Goal: Book appointment/travel/reservation

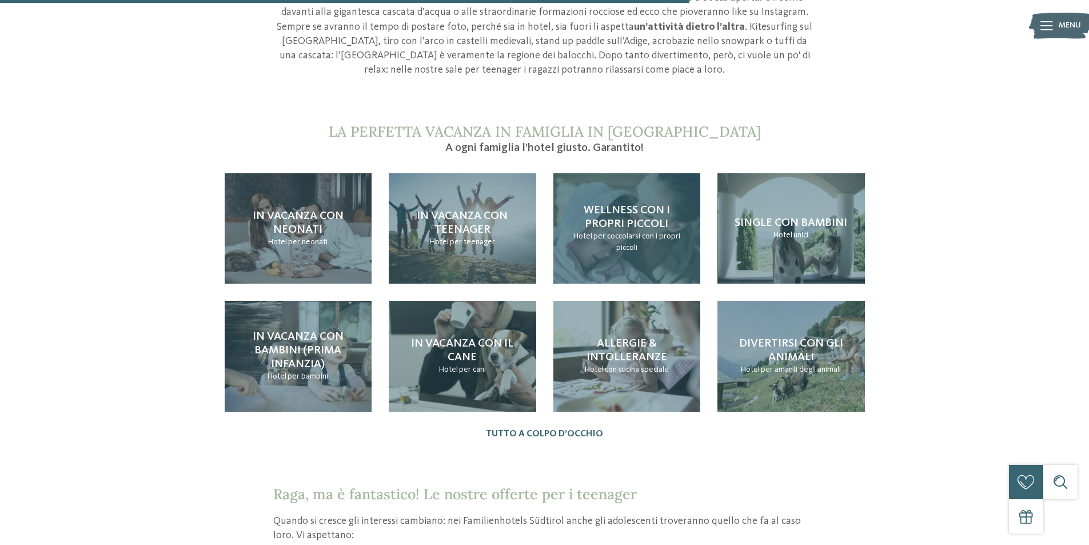
scroll to position [1144, 0]
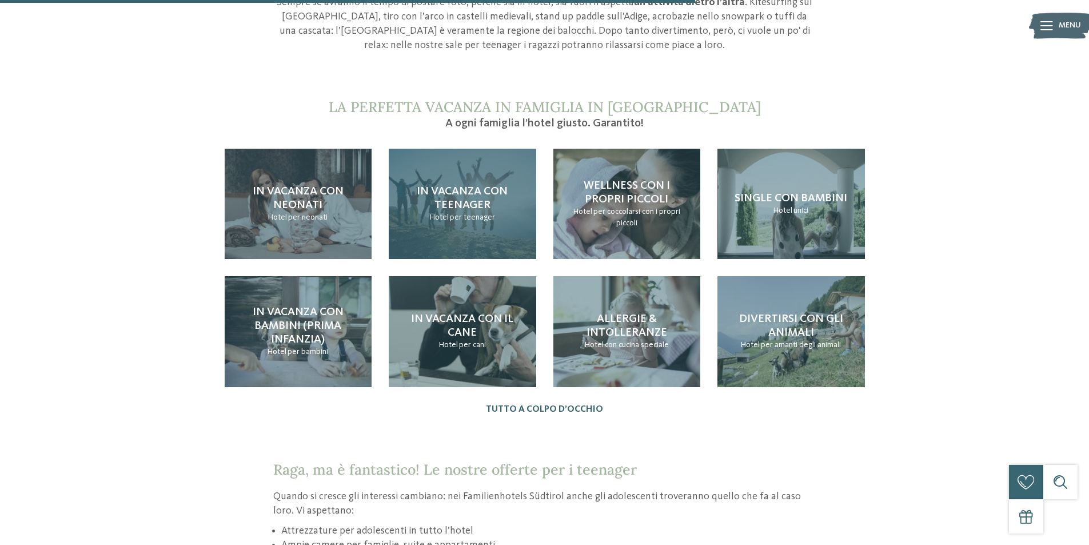
click at [476, 230] on div "In vacanza con teenager Hotel per teenager" at bounding box center [463, 204] width 148 height 110
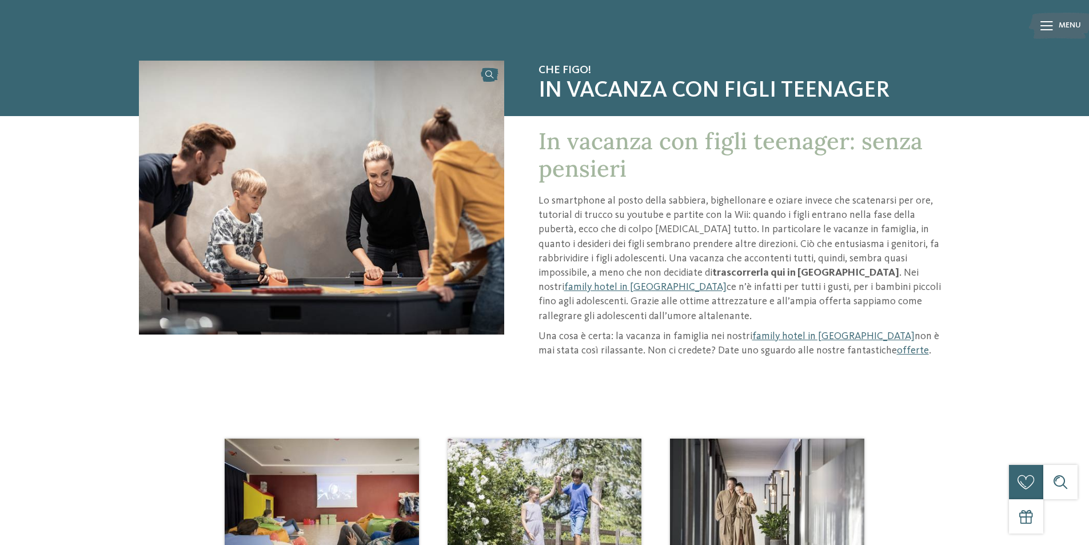
scroll to position [57, 0]
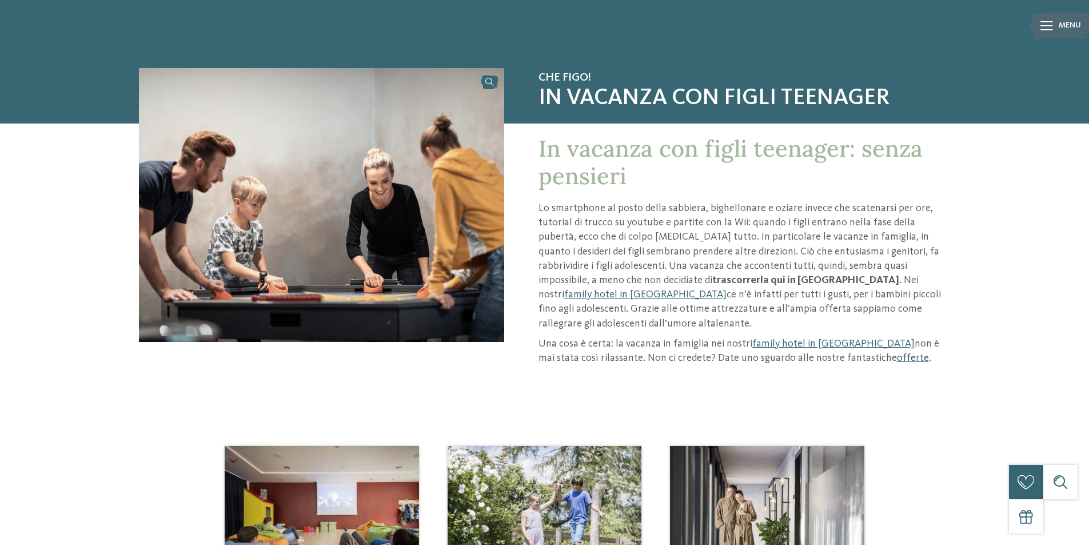
click at [897, 353] on link "offerte" at bounding box center [913, 358] width 32 height 10
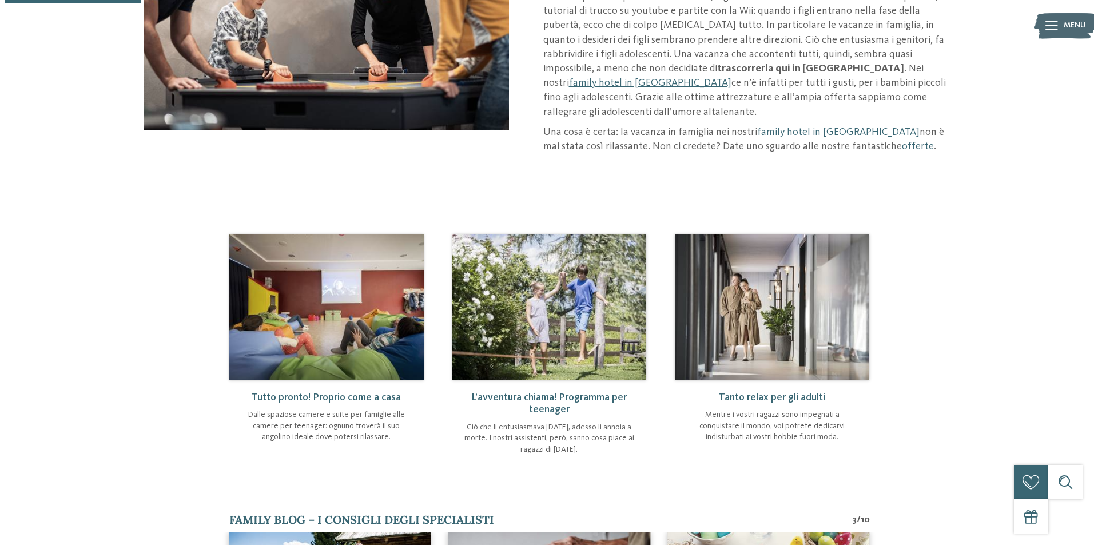
scroll to position [286, 0]
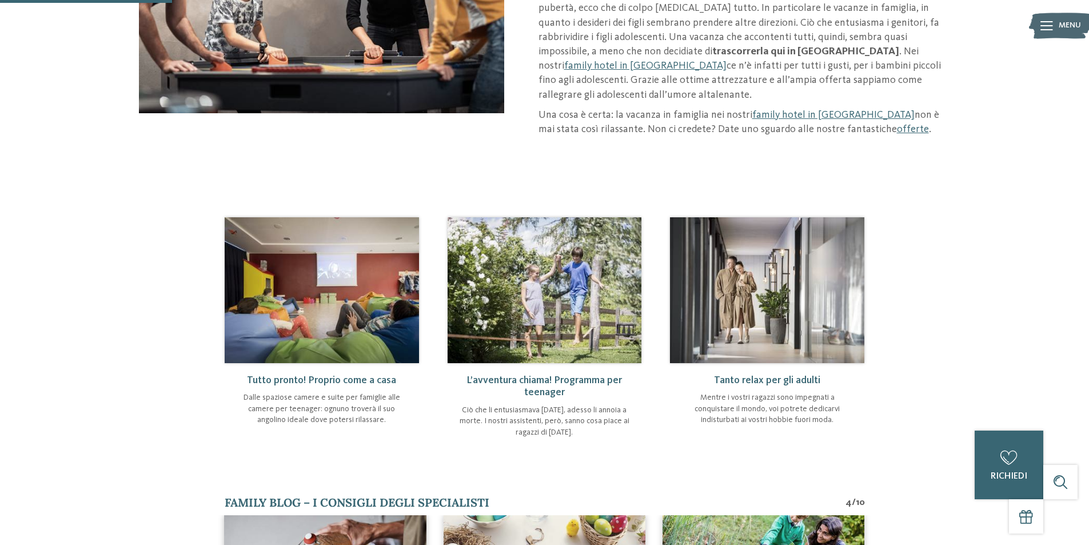
click at [1046, 27] on icon at bounding box center [1047, 25] width 13 height 9
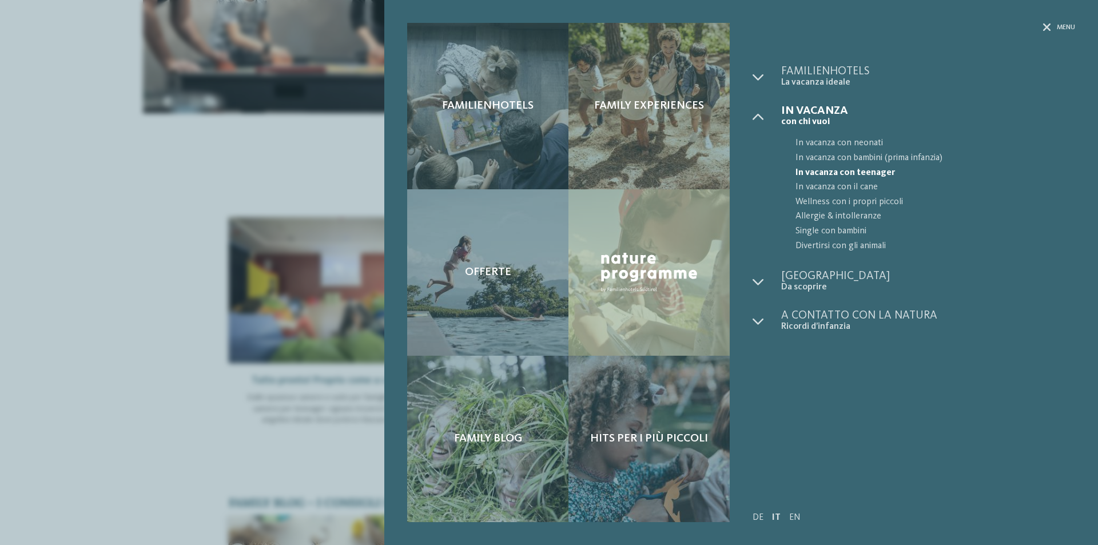
click at [799, 170] on span "In vacanza con teenager" at bounding box center [935, 173] width 280 height 15
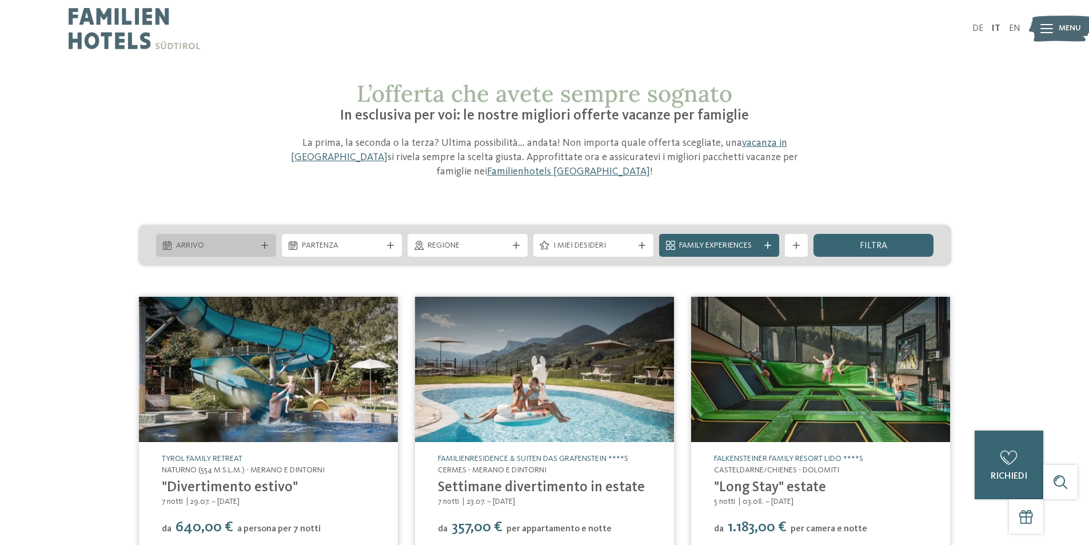
click at [242, 254] on div "Arrivo" at bounding box center [216, 245] width 120 height 23
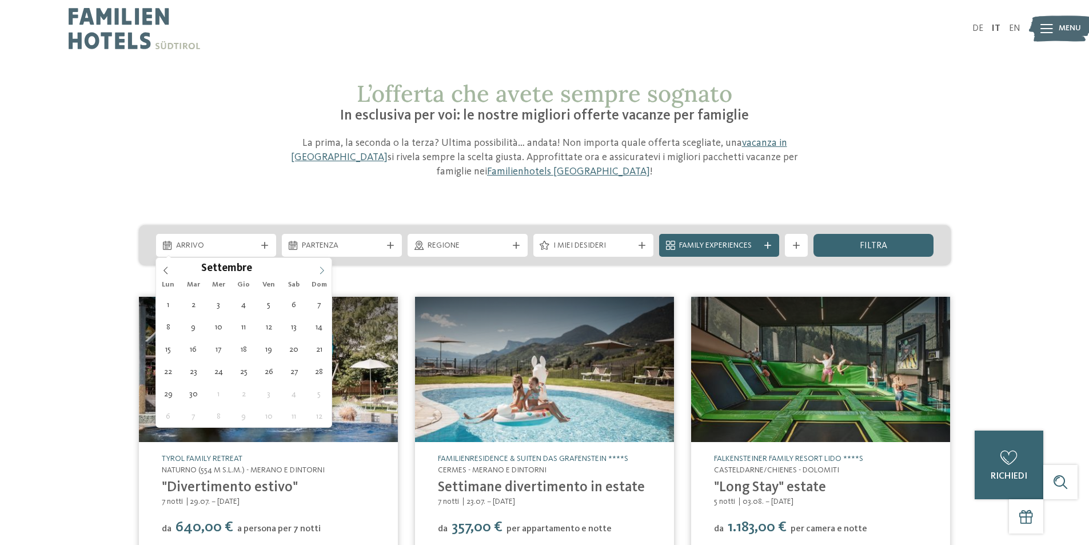
click at [326, 271] on span at bounding box center [321, 267] width 19 height 19
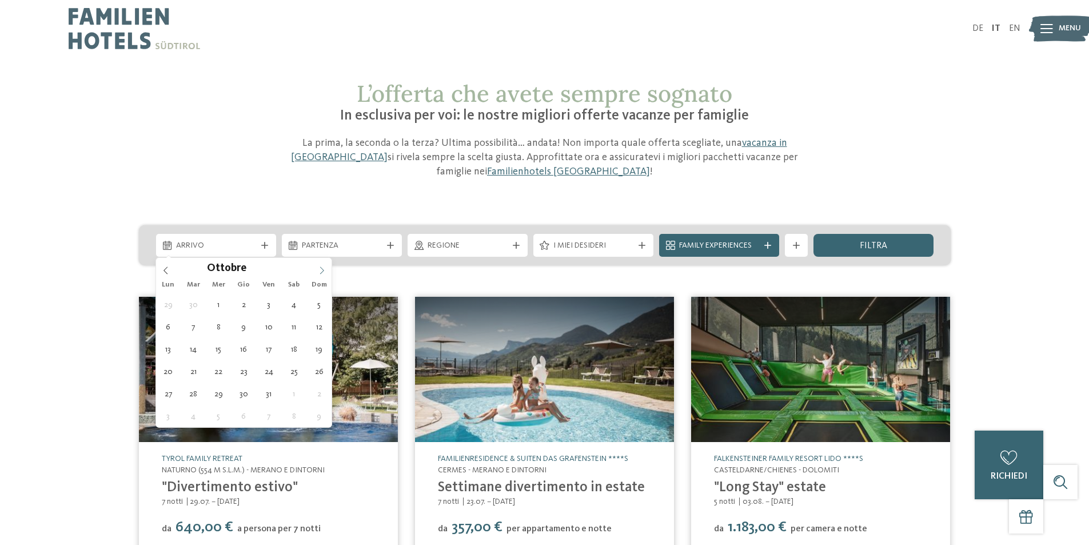
click at [320, 268] on icon at bounding box center [322, 270] width 8 height 8
click at [300, 182] on div "L’offerta che avete sempre sognato In esclusiva per voi: le nostre migliori off…" at bounding box center [544, 508] width 1089 height 857
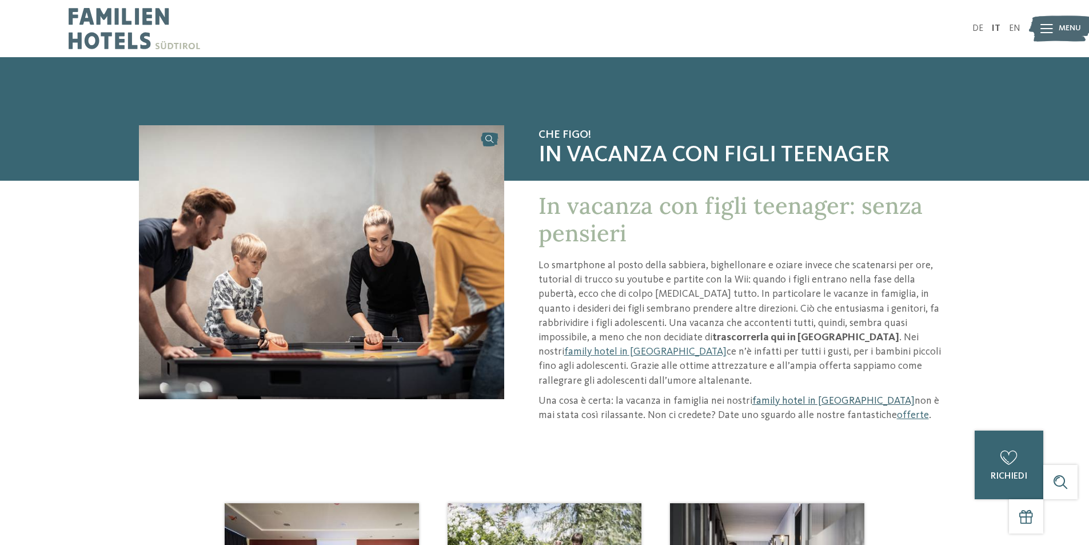
click at [786, 396] on link "family hotel in Trentino Alto Adige" at bounding box center [833, 401] width 162 height 10
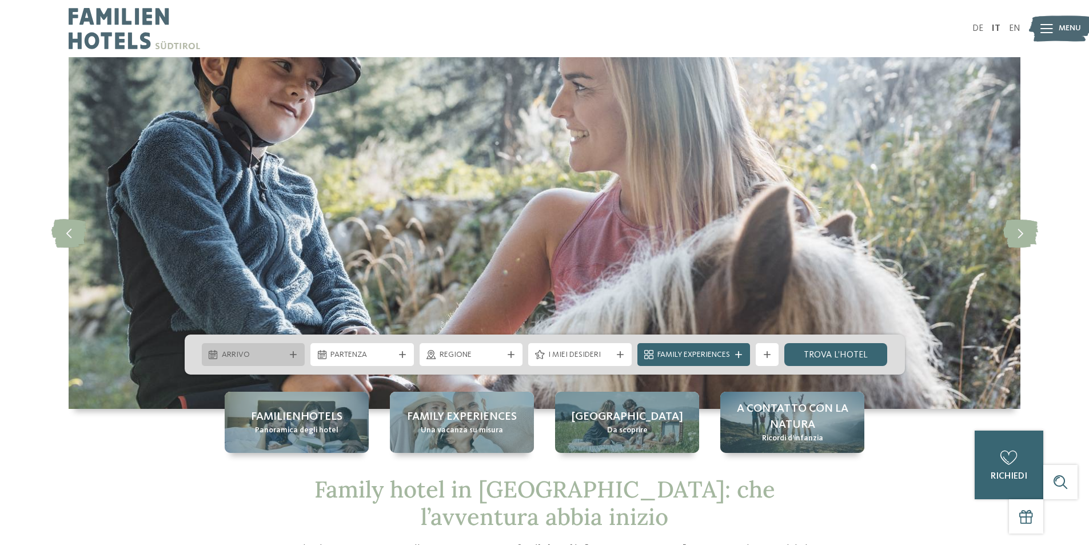
click at [282, 354] on span "Arrivo" at bounding box center [253, 354] width 63 height 11
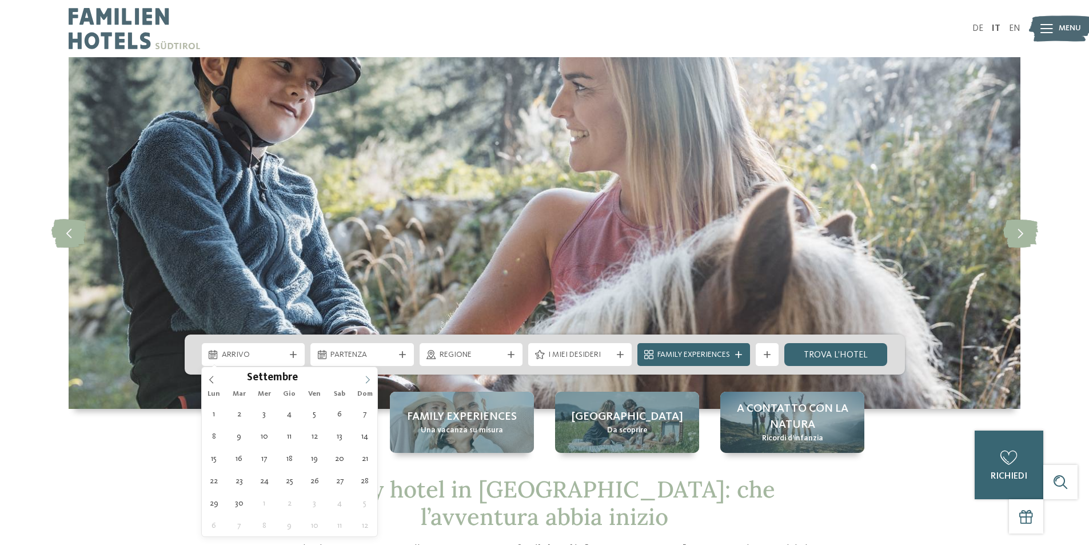
click at [369, 381] on icon at bounding box center [368, 379] width 4 height 7
type input "****"
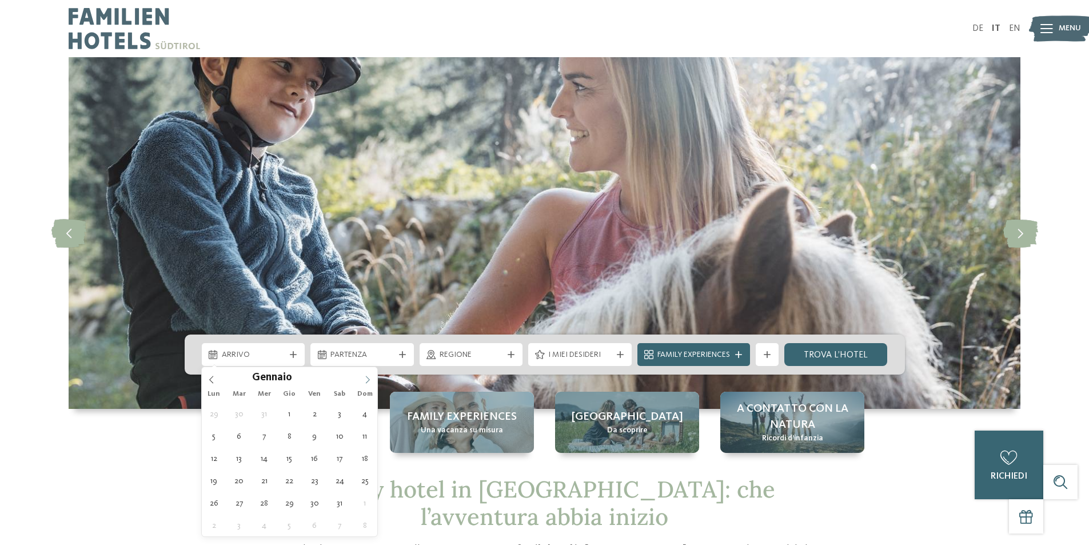
click at [369, 381] on icon at bounding box center [368, 379] width 4 height 7
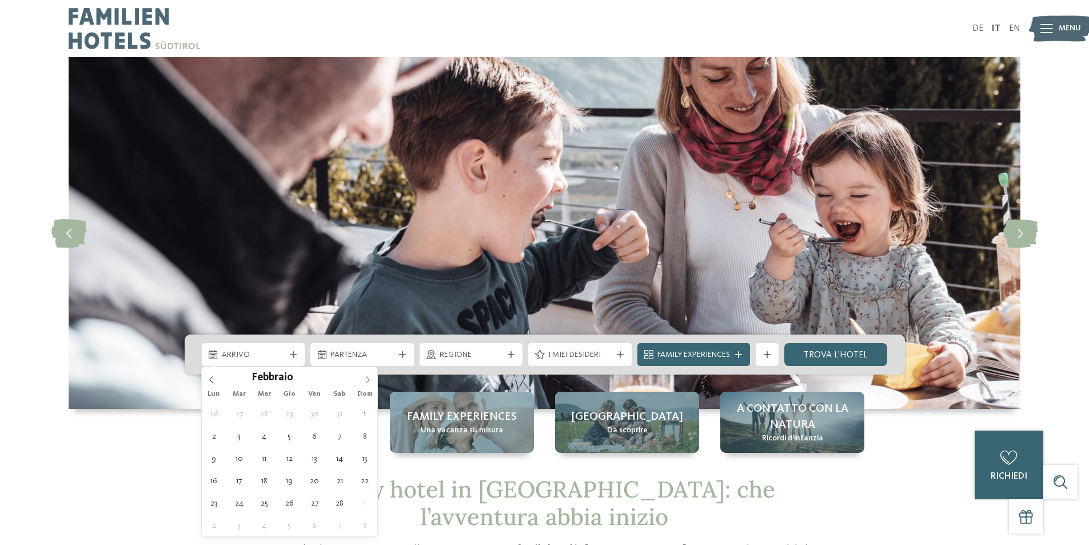
click at [369, 381] on icon at bounding box center [368, 379] width 4 height 7
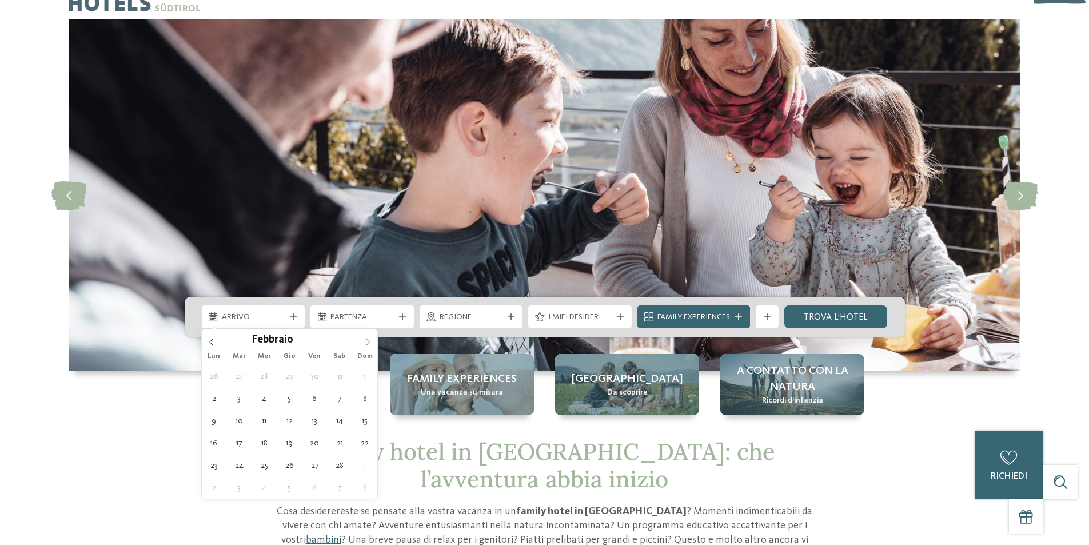
scroll to position [57, 0]
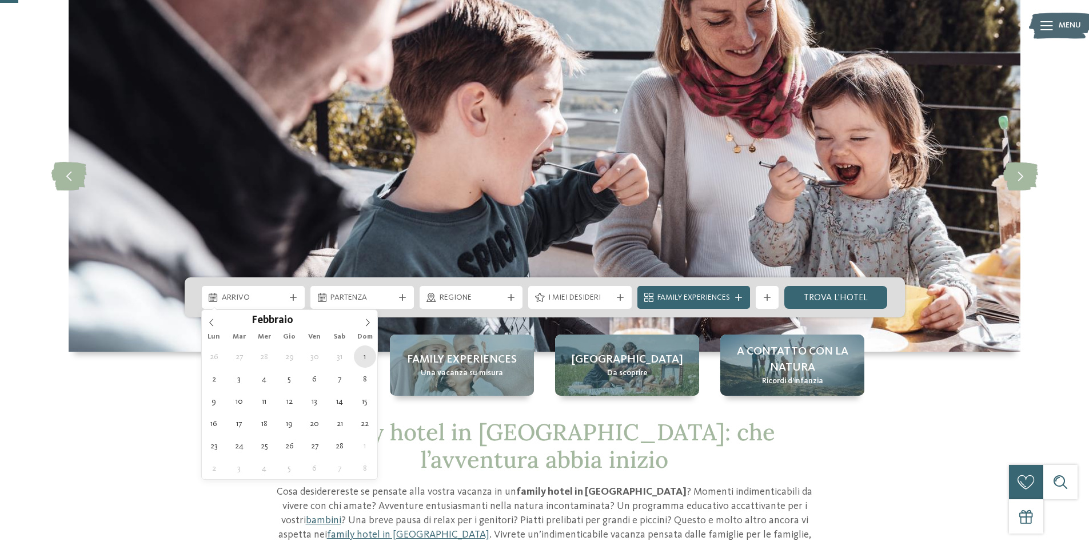
type div "[DATE]"
type input "****"
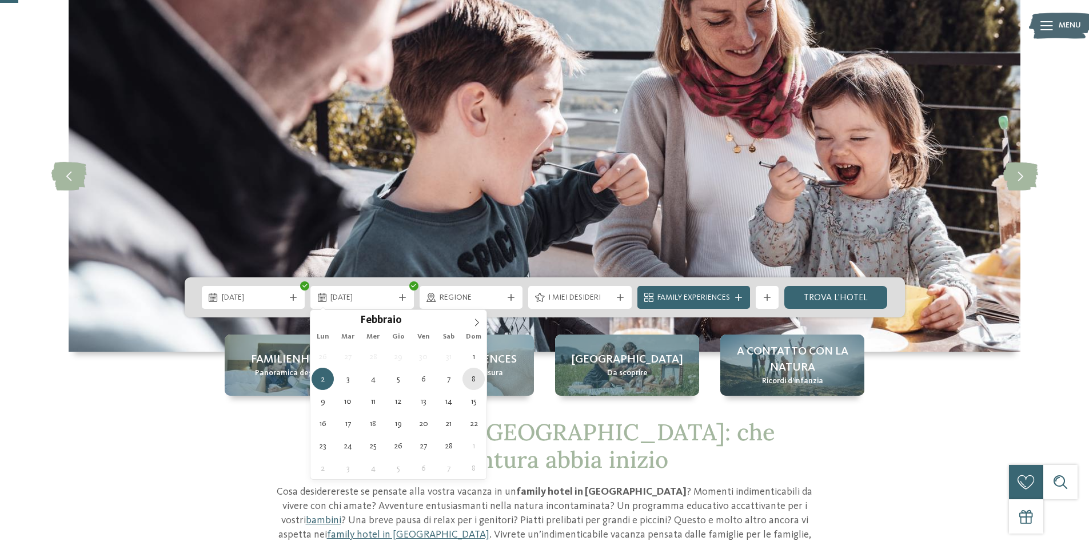
type div "[DATE]"
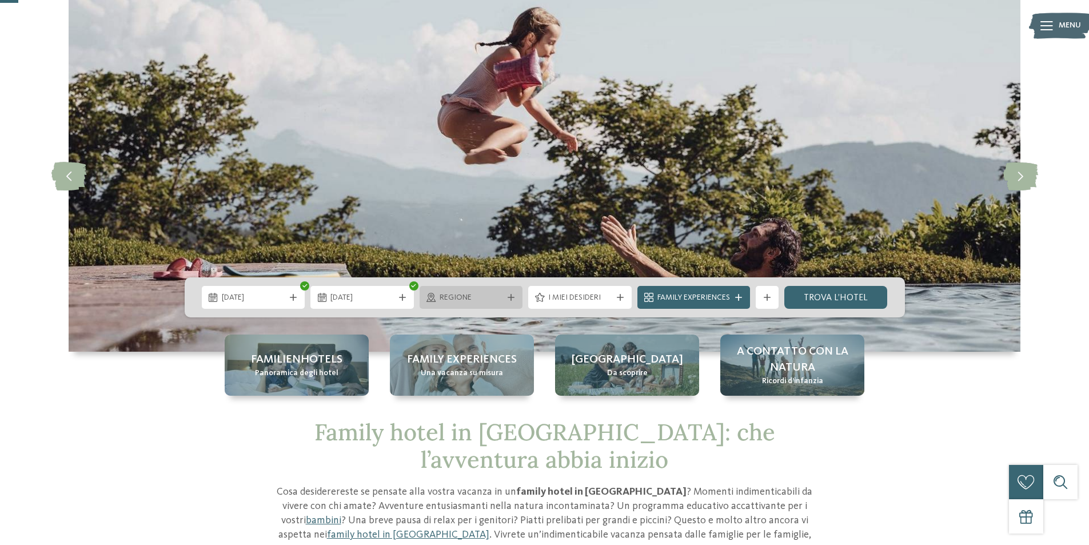
click at [453, 294] on span "Regione" at bounding box center [471, 297] width 63 height 11
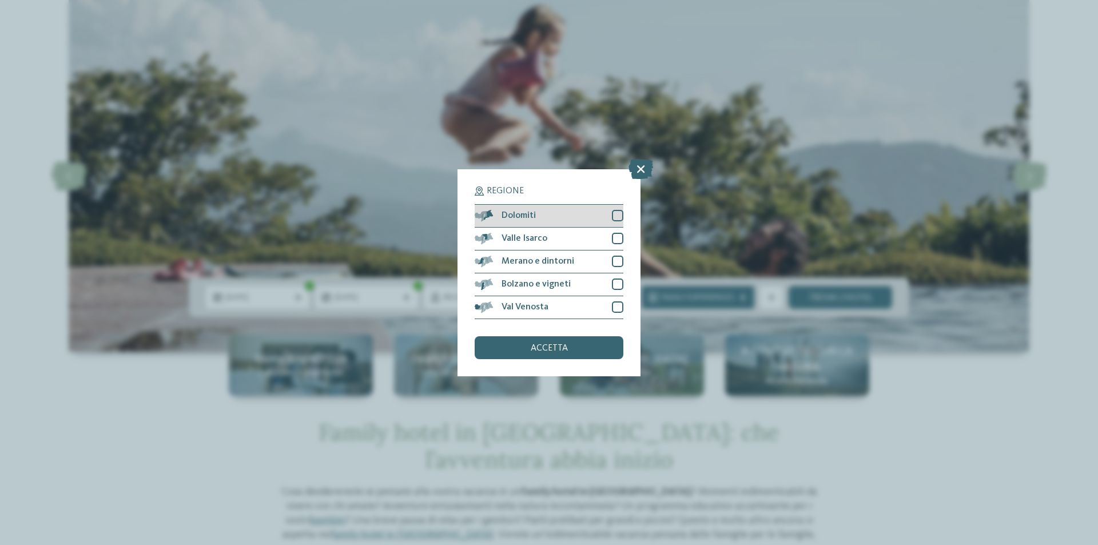
click at [616, 214] on div at bounding box center [617, 215] width 11 height 11
click at [617, 232] on div "Valle Isarco" at bounding box center [549, 239] width 149 height 23
click at [617, 253] on div "Merano e dintorni" at bounding box center [549, 261] width 149 height 23
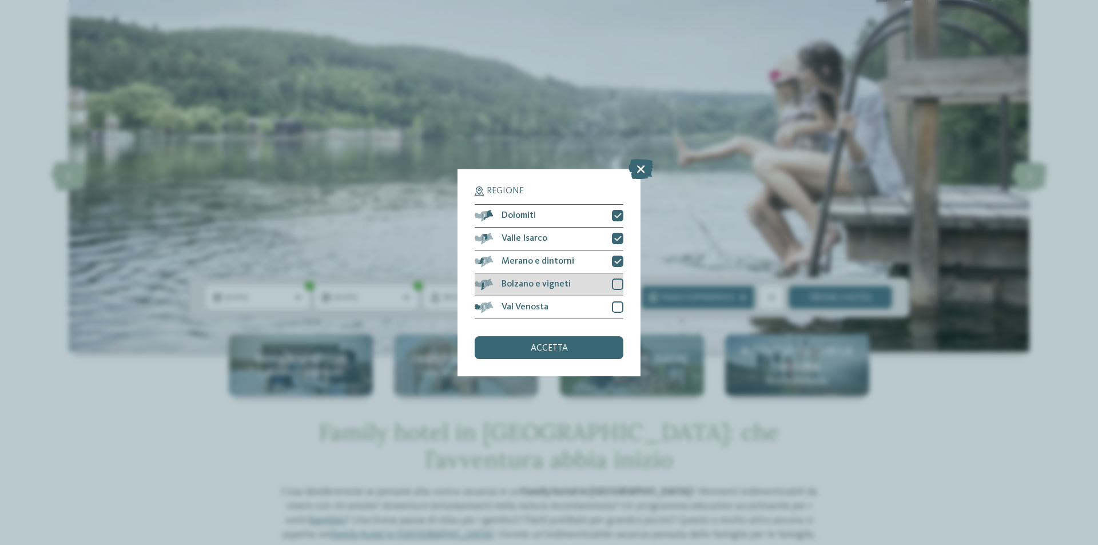
click at [616, 284] on div at bounding box center [617, 283] width 11 height 11
click at [612, 306] on div at bounding box center [617, 306] width 11 height 11
click at [586, 362] on div "Regione Dolomiti Valle Isarco" at bounding box center [548, 272] width 183 height 207
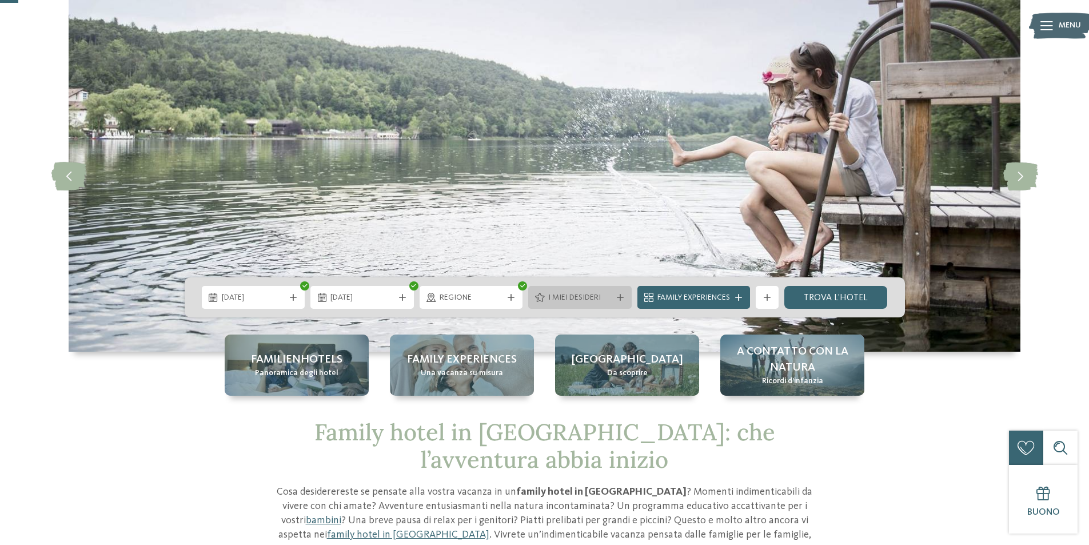
click at [591, 304] on div "I miei desideri" at bounding box center [579, 297] width 103 height 23
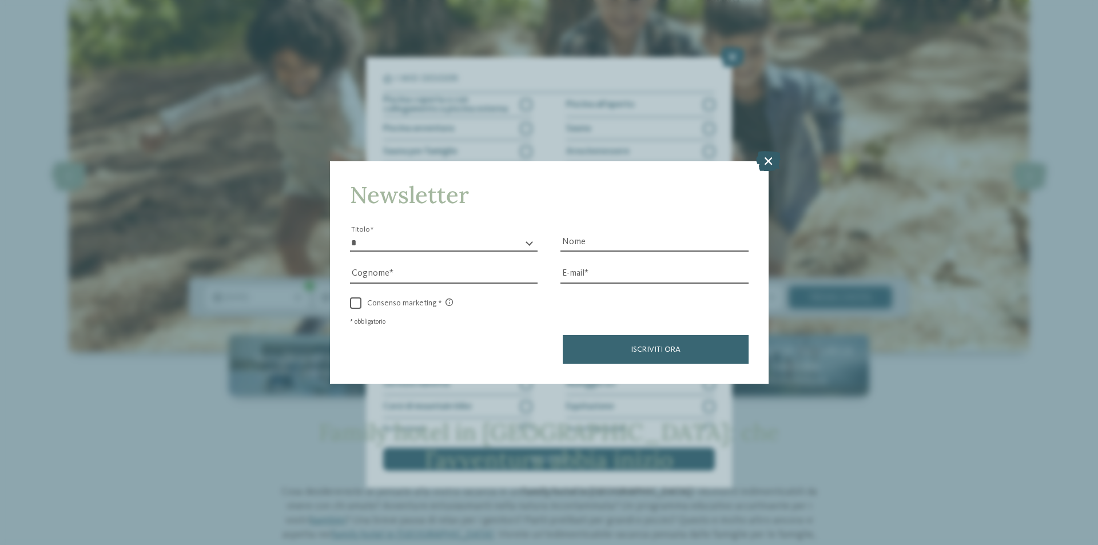
click at [767, 160] on icon at bounding box center [768, 161] width 25 height 20
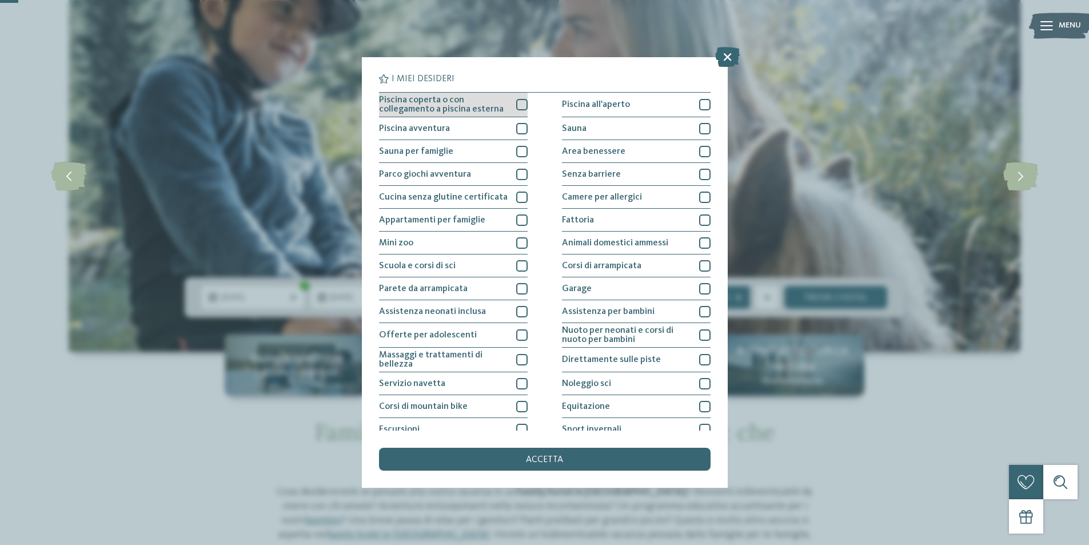
click at [522, 106] on div at bounding box center [521, 104] width 11 height 11
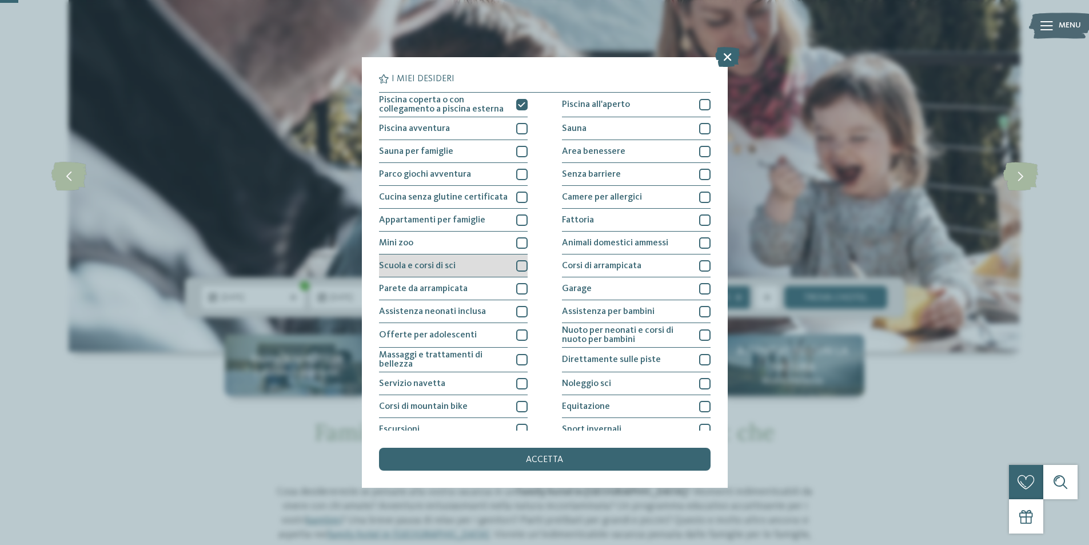
click at [518, 261] on div at bounding box center [521, 265] width 11 height 11
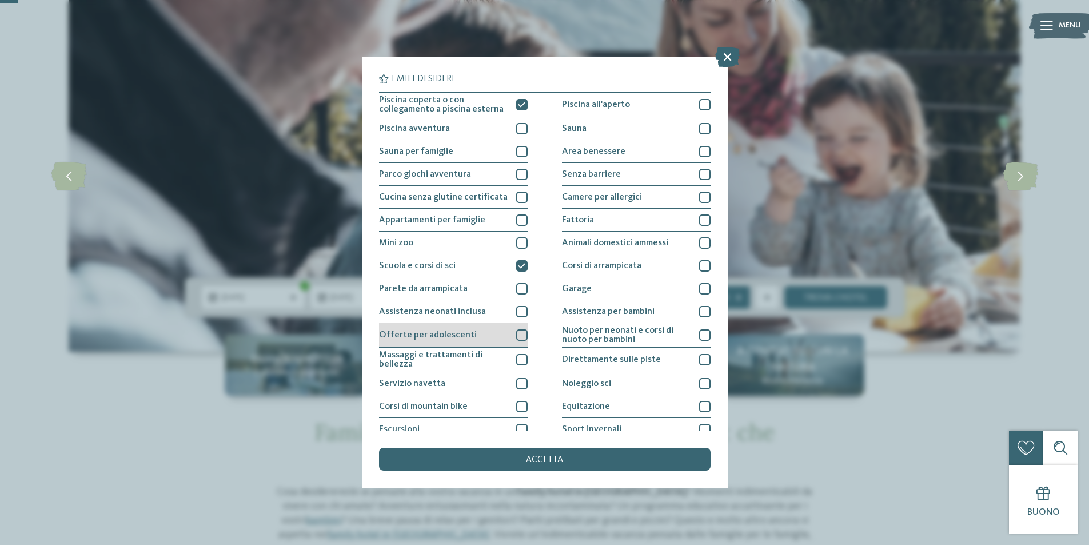
click at [520, 333] on div at bounding box center [521, 334] width 11 height 11
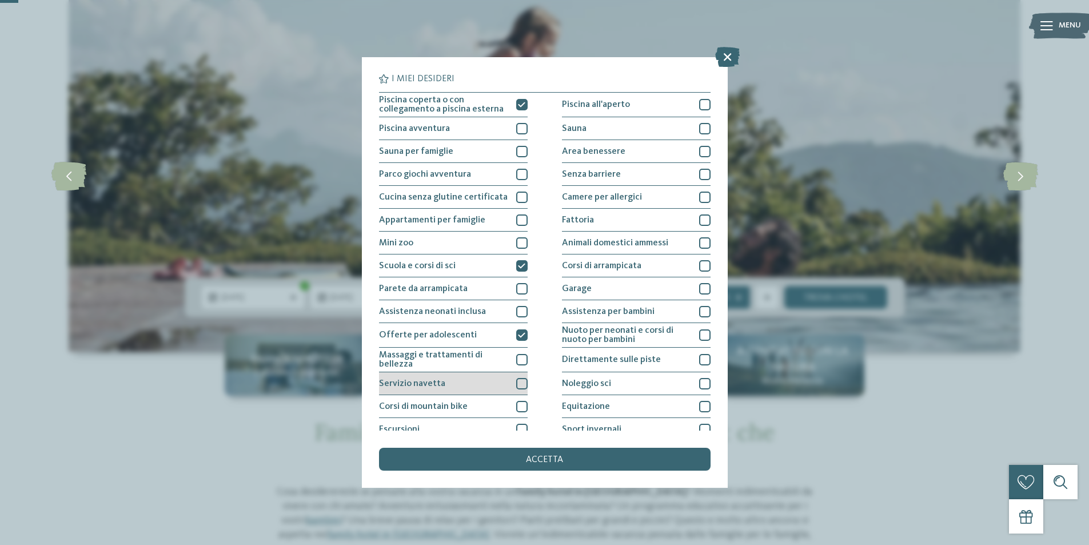
scroll to position [56, 0]
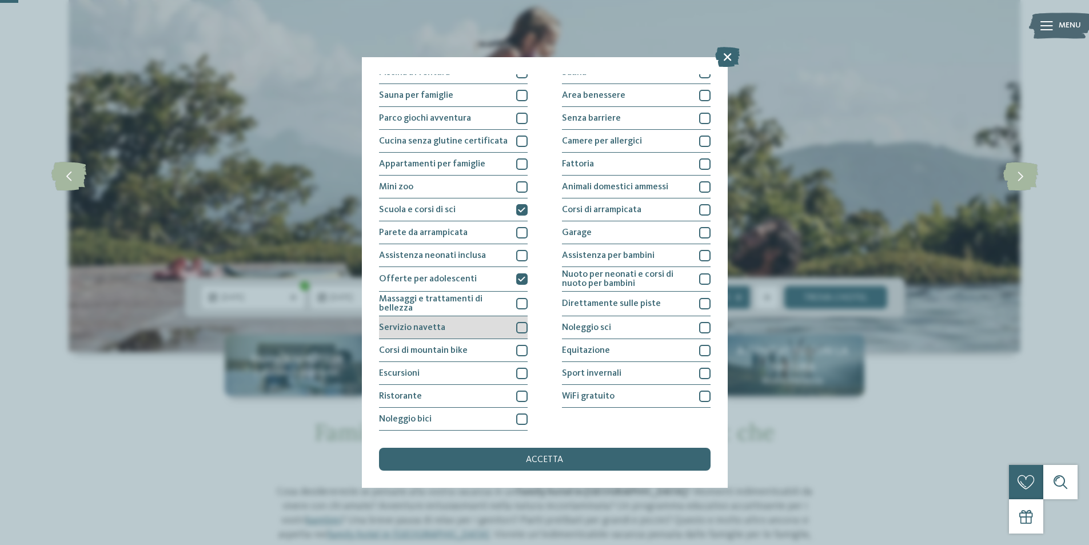
click at [520, 330] on div at bounding box center [521, 327] width 11 height 11
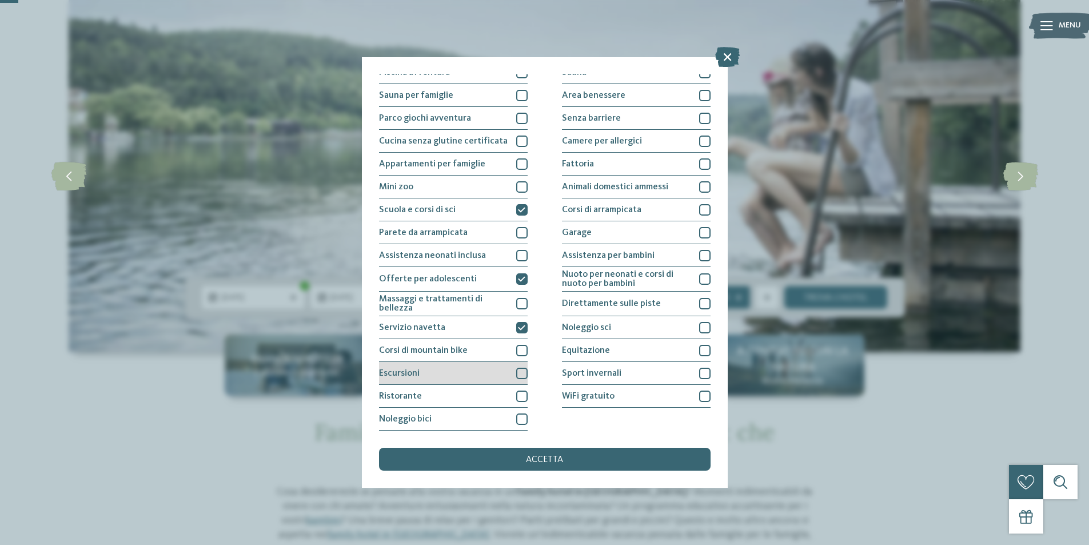
click at [522, 376] on div at bounding box center [521, 373] width 11 height 11
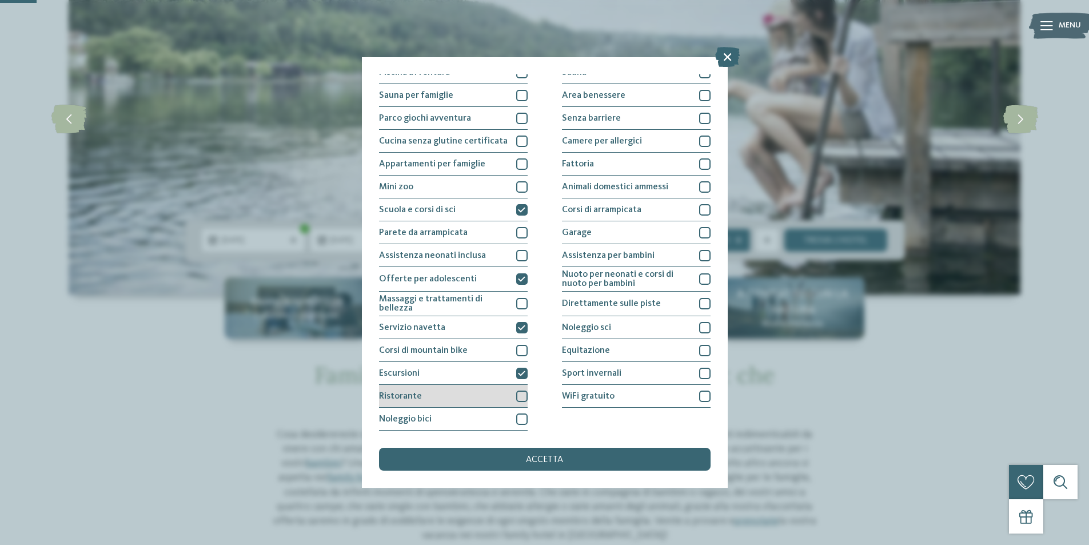
click at [520, 399] on div at bounding box center [521, 396] width 11 height 11
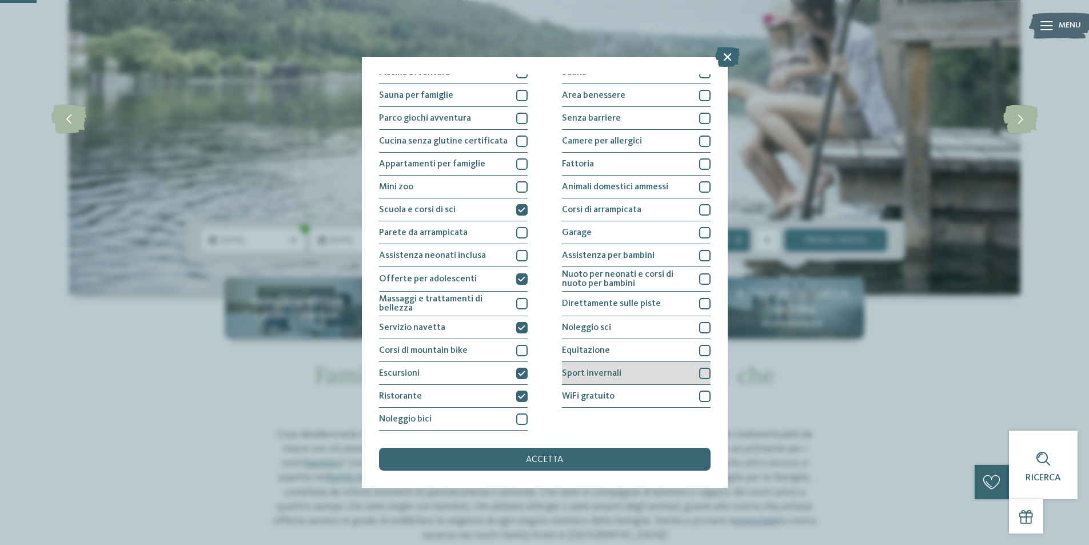
click at [700, 377] on div at bounding box center [704, 373] width 11 height 11
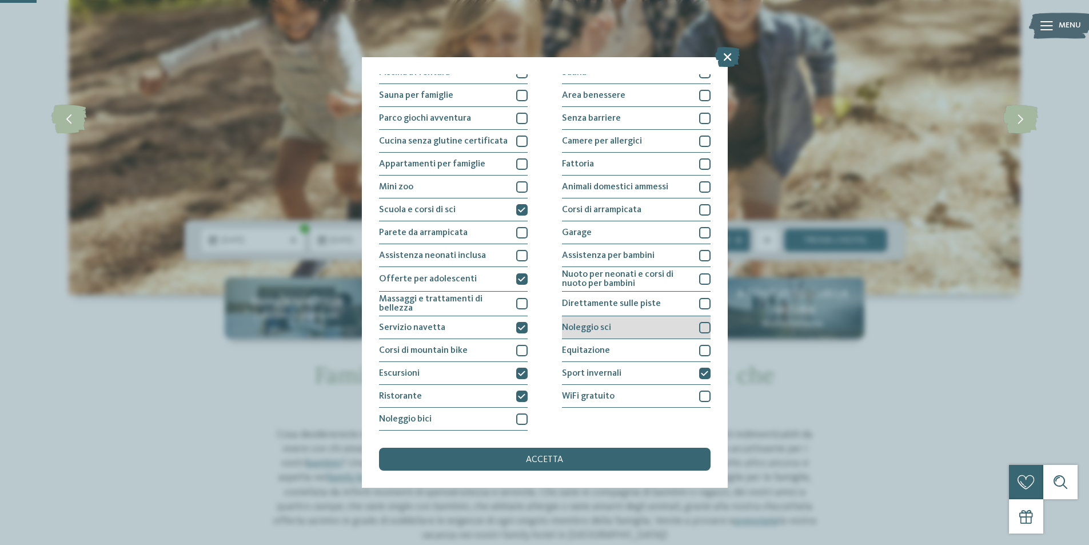
click at [699, 332] on div at bounding box center [704, 327] width 11 height 11
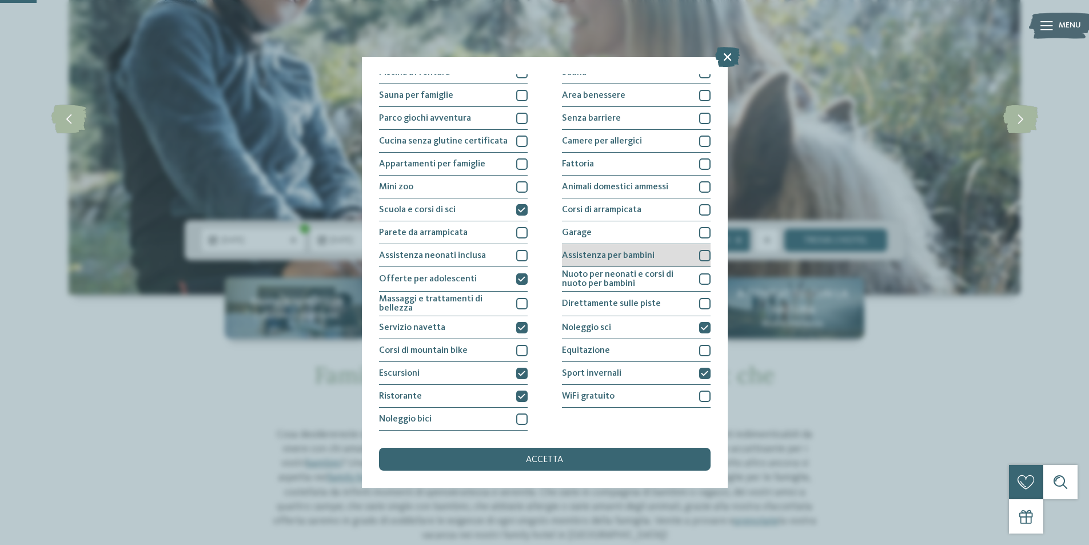
click at [703, 254] on div at bounding box center [704, 255] width 11 height 11
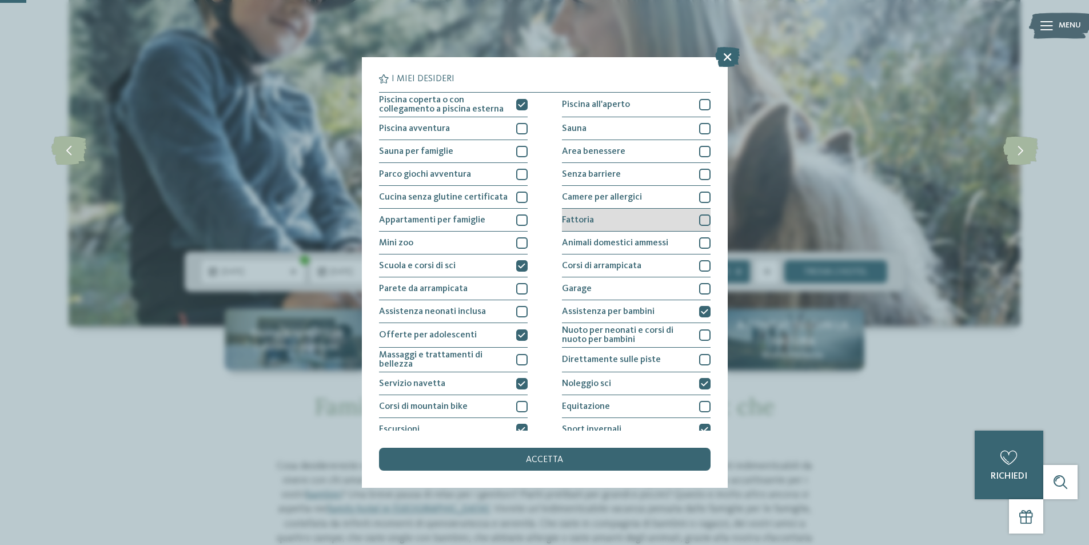
scroll to position [57, 0]
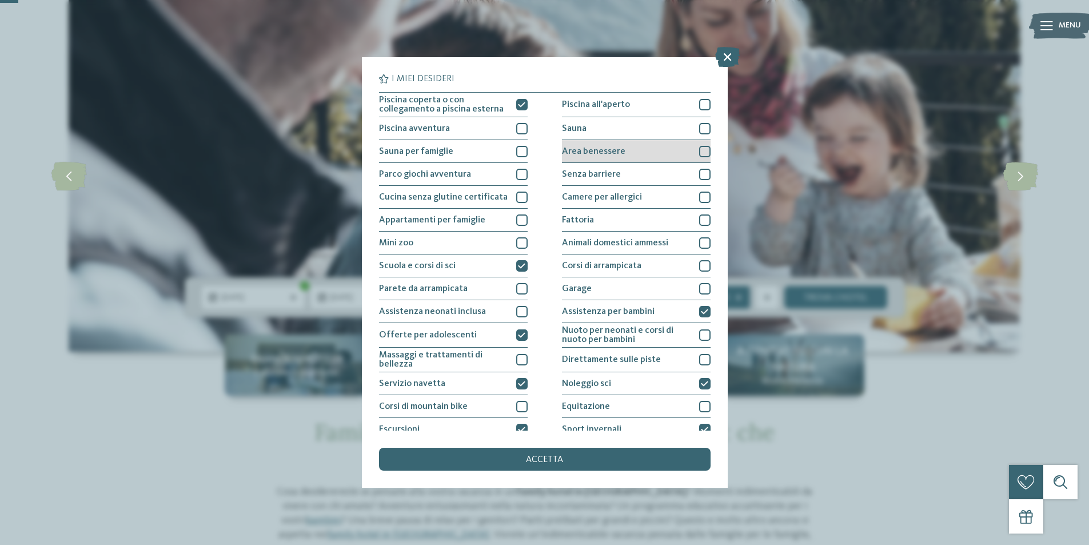
click at [701, 150] on div at bounding box center [704, 151] width 11 height 11
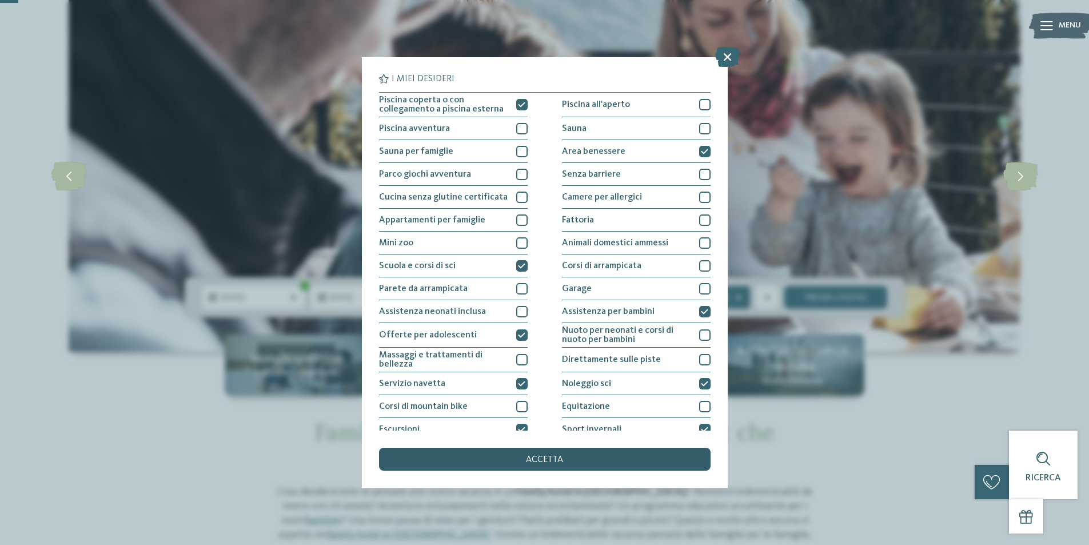
click at [539, 449] on div "accetta" at bounding box center [545, 459] width 332 height 23
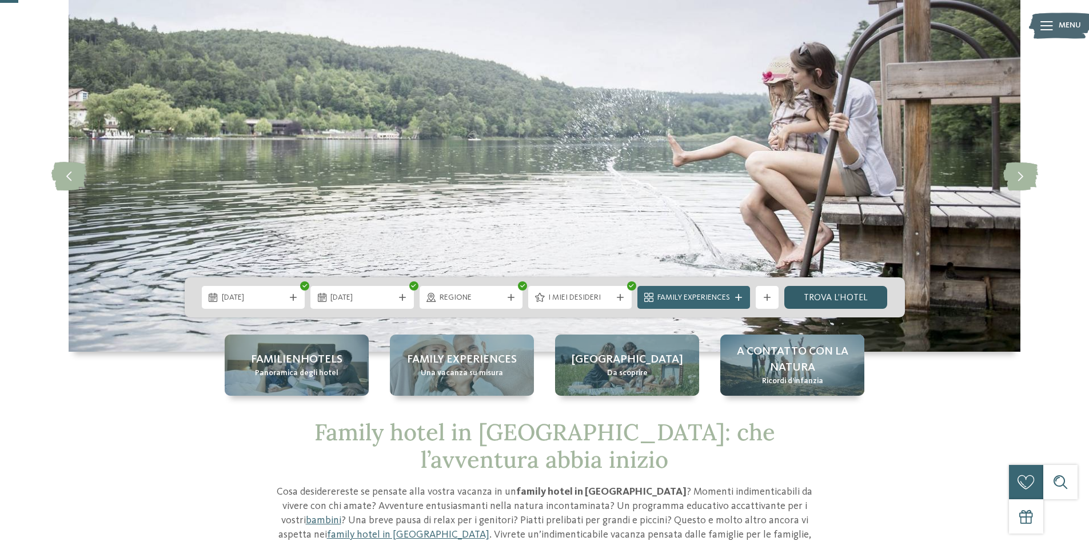
click at [830, 301] on link "trova l’hotel" at bounding box center [836, 297] width 103 height 23
